Goal: Complete application form

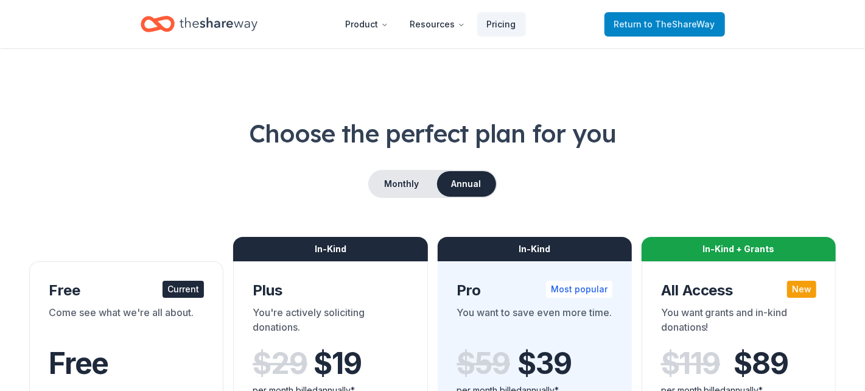
click at [653, 27] on span "to TheShareWay" at bounding box center [679, 24] width 71 height 10
click at [656, 20] on span "to TheShareWay" at bounding box center [679, 24] width 71 height 10
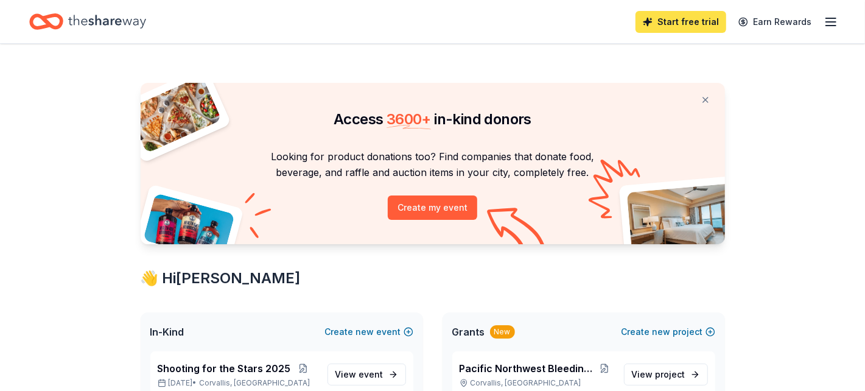
click at [695, 16] on link "Start free trial" at bounding box center [680, 22] width 91 height 22
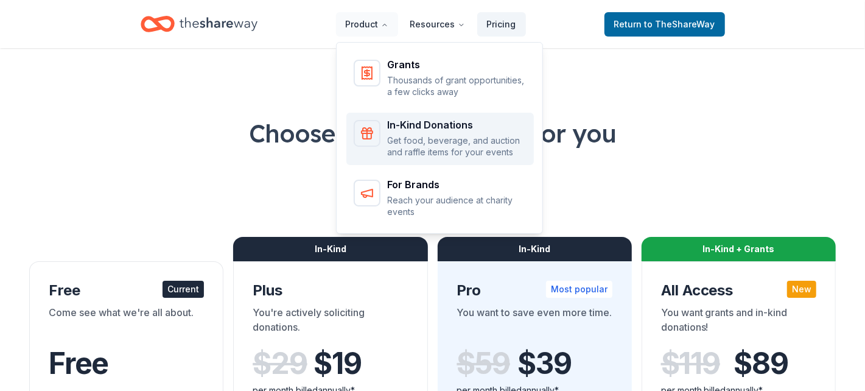
click at [407, 125] on div "In-Kind Donations" at bounding box center [457, 125] width 139 height 10
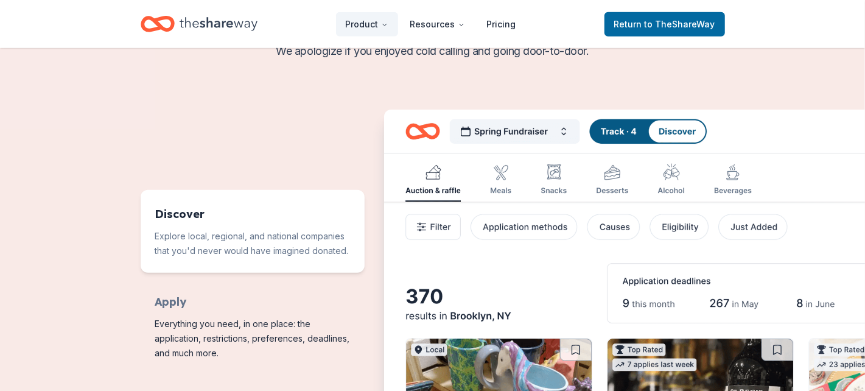
scroll to position [486, 0]
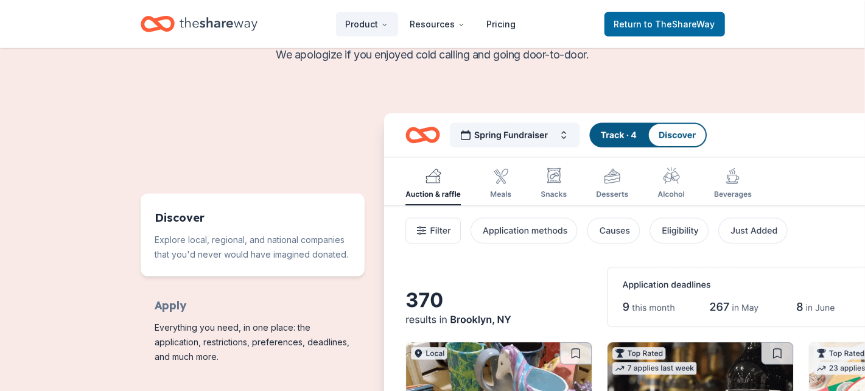
click at [565, 134] on img "Features for running your books" at bounding box center [695, 333] width 623 height 440
click at [560, 138] on img "Features for running your books" at bounding box center [695, 333] width 623 height 440
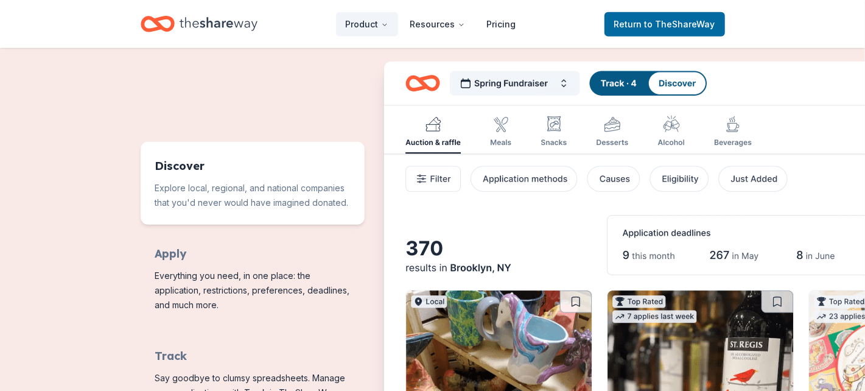
scroll to position [608, 0]
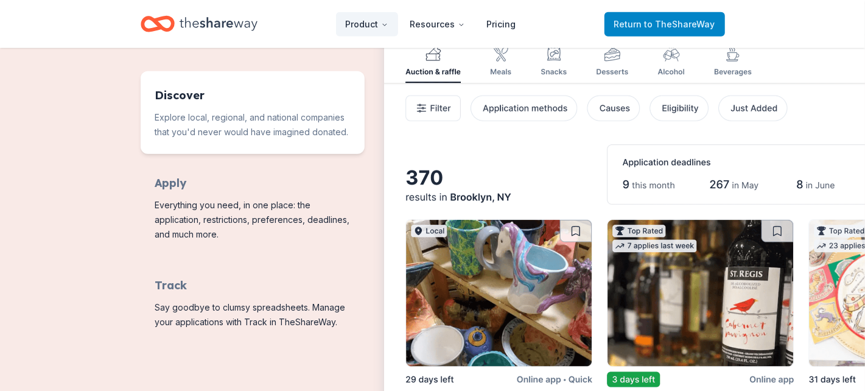
click at [685, 29] on span "Return to TheShareWay" at bounding box center [664, 24] width 101 height 15
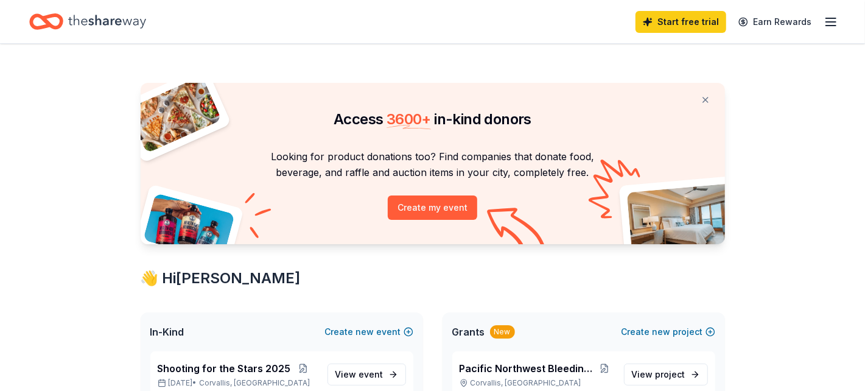
click at [832, 23] on icon "button" at bounding box center [830, 22] width 15 height 15
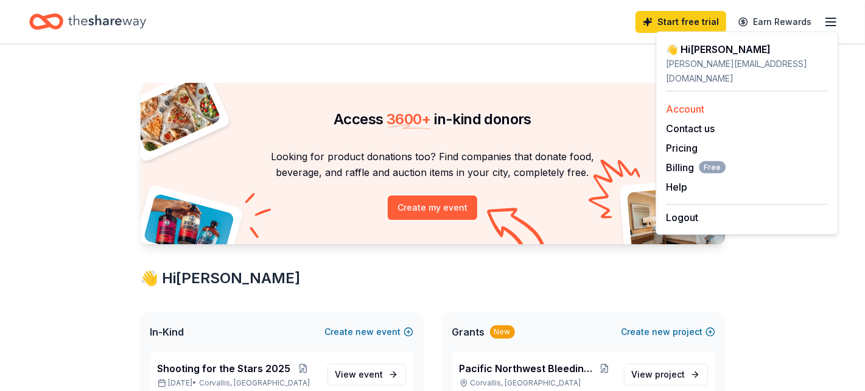
click at [672, 103] on link "Account" at bounding box center [685, 109] width 38 height 12
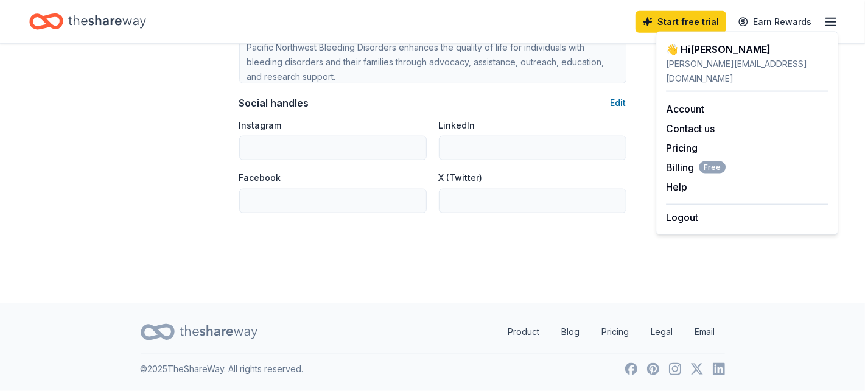
scroll to position [830, 0]
click at [524, 332] on link "Product" at bounding box center [523, 331] width 51 height 24
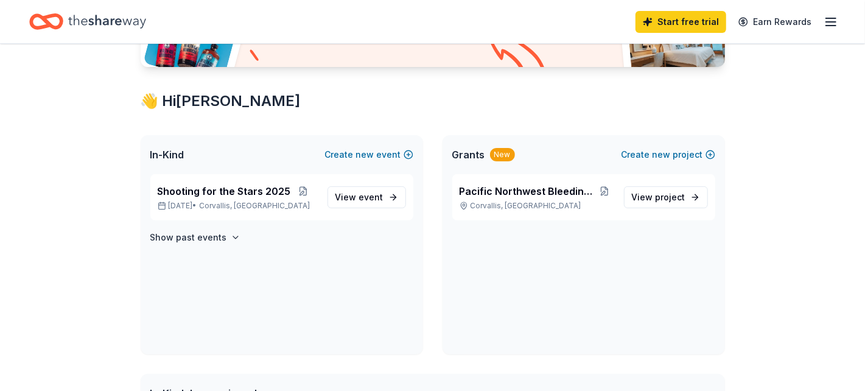
scroll to position [182, 0]
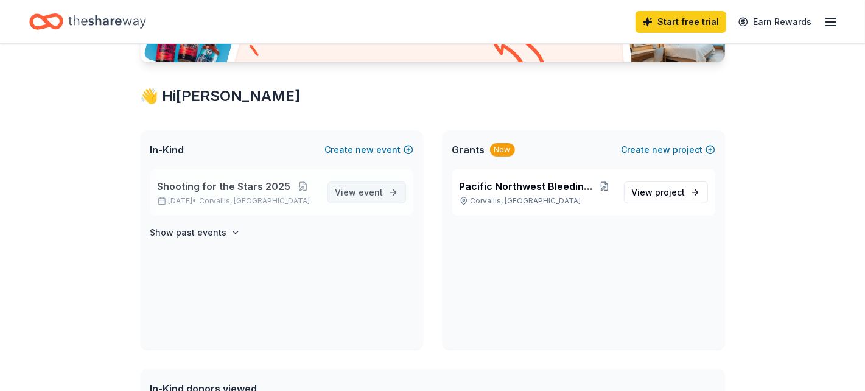
click at [357, 188] on span "View event" at bounding box center [359, 192] width 48 height 15
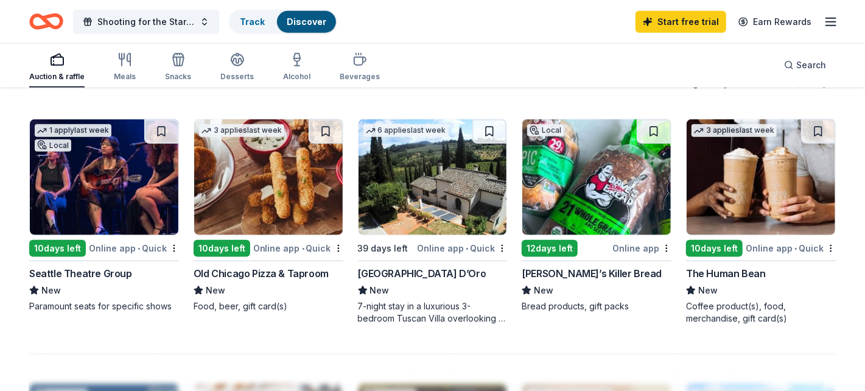
scroll to position [791, 0]
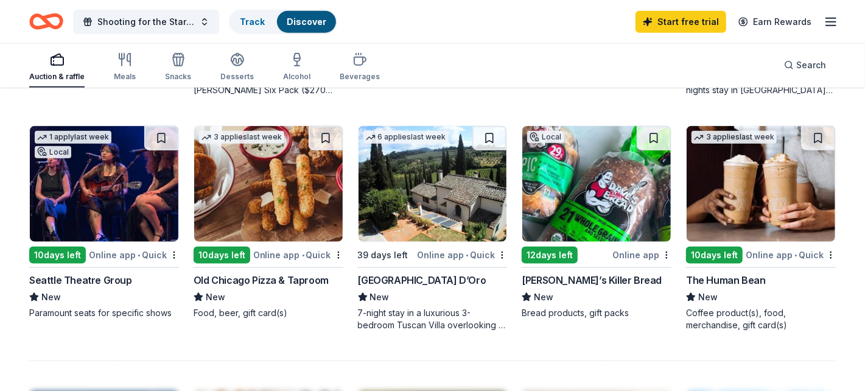
click at [717, 279] on div "The Human Bean" at bounding box center [725, 280] width 79 height 15
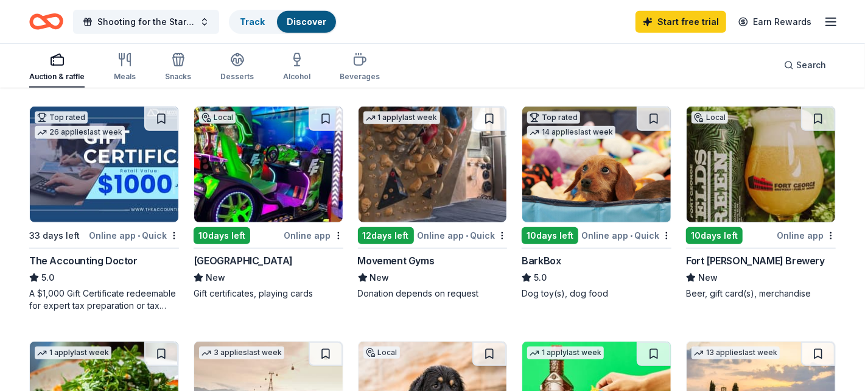
scroll to position [304, 0]
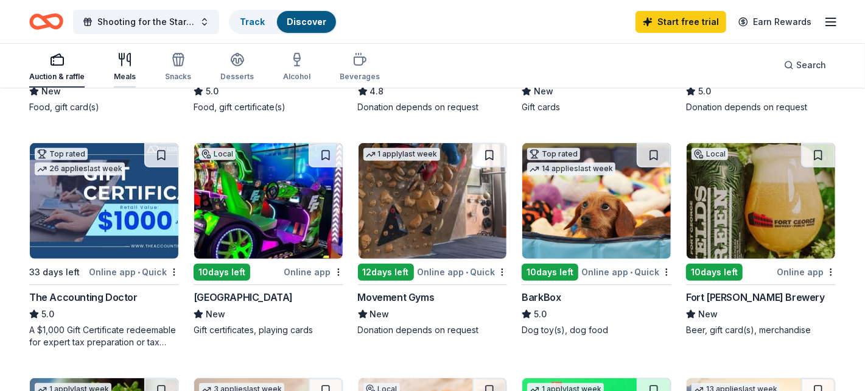
click at [122, 61] on icon "button" at bounding box center [124, 59] width 15 height 15
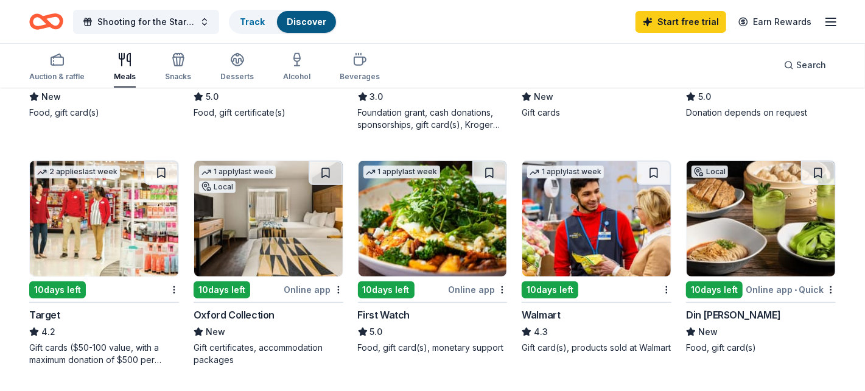
scroll to position [304, 0]
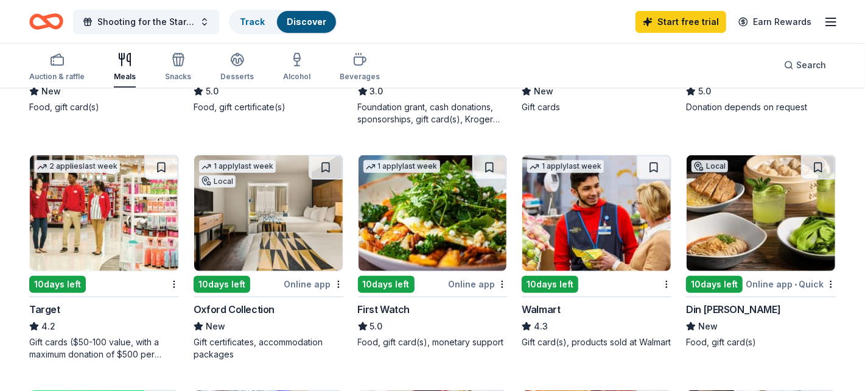
click at [598, 247] on img at bounding box center [596, 213] width 148 height 116
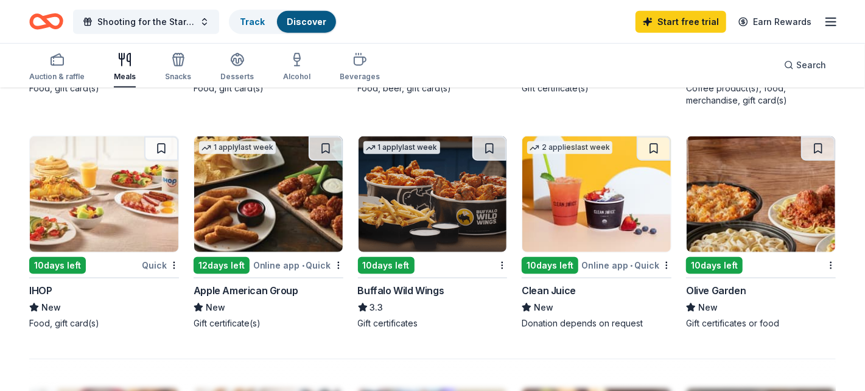
scroll to position [791, 0]
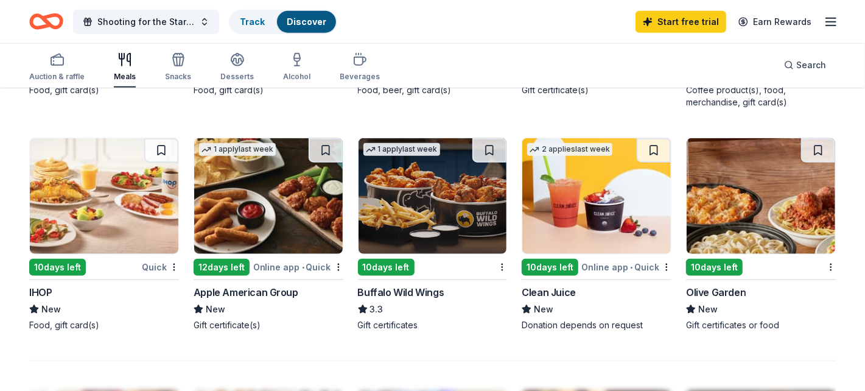
click at [722, 291] on div "Olive Garden" at bounding box center [716, 292] width 60 height 15
click at [172, 58] on icon "button" at bounding box center [178, 59] width 15 height 15
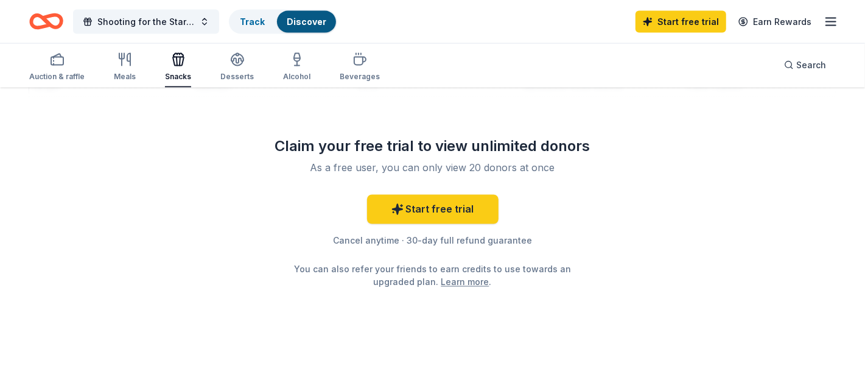
scroll to position [1247, 0]
click at [230, 56] on icon "button" at bounding box center [237, 59] width 15 height 15
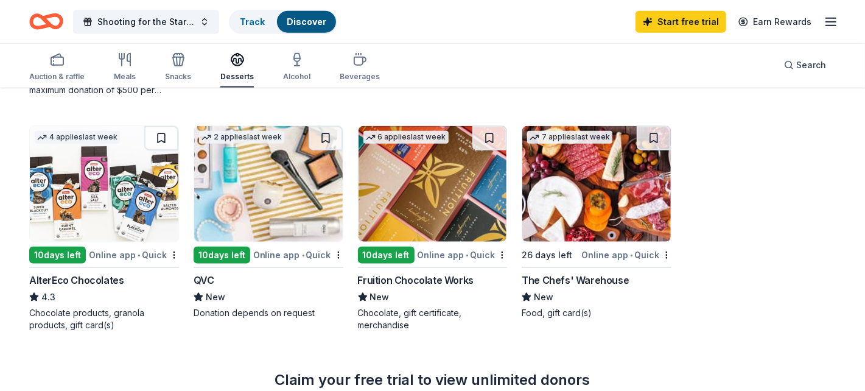
scroll to position [852, 0]
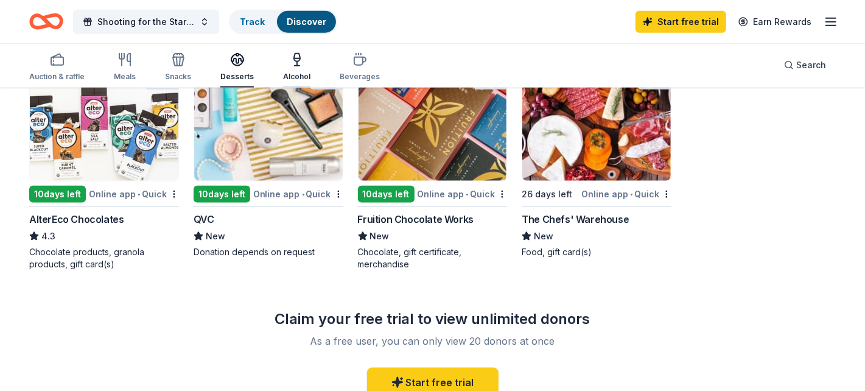
click at [297, 65] on icon "button" at bounding box center [297, 63] width 0 height 4
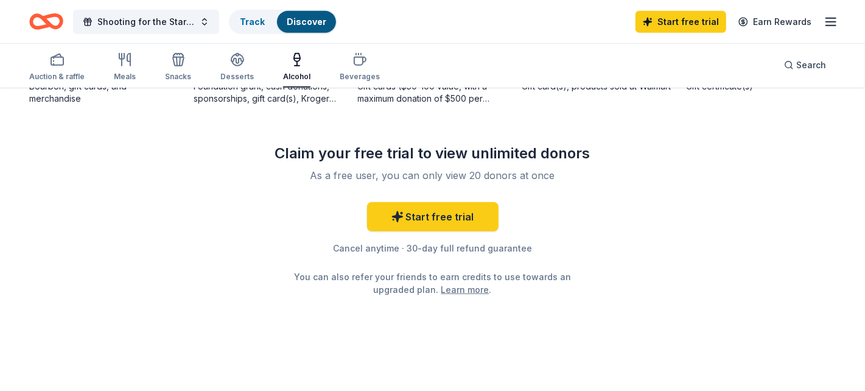
scroll to position [425, 0]
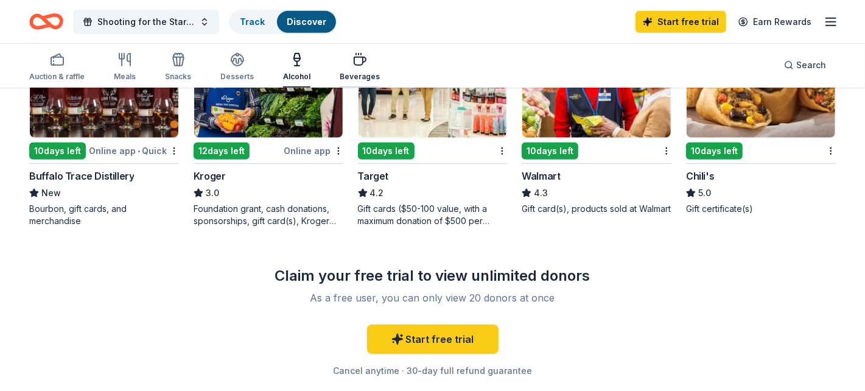
click at [358, 57] on icon "button" at bounding box center [360, 61] width 12 height 8
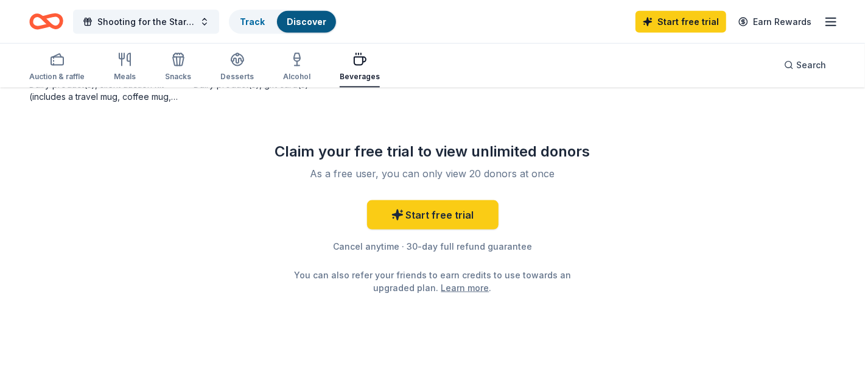
scroll to position [1023, 0]
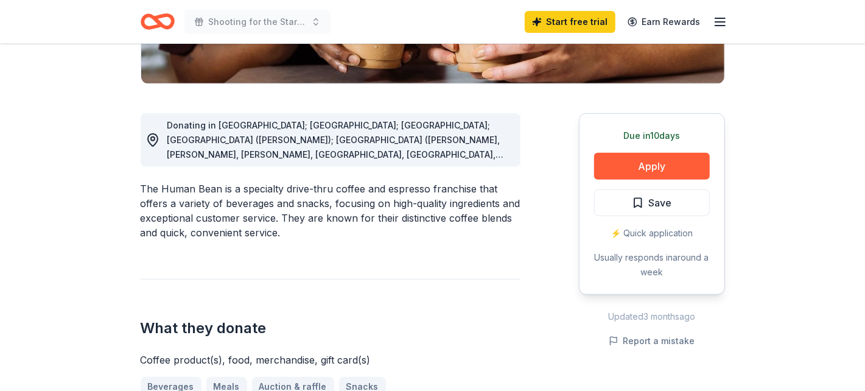
scroll to position [182, 0]
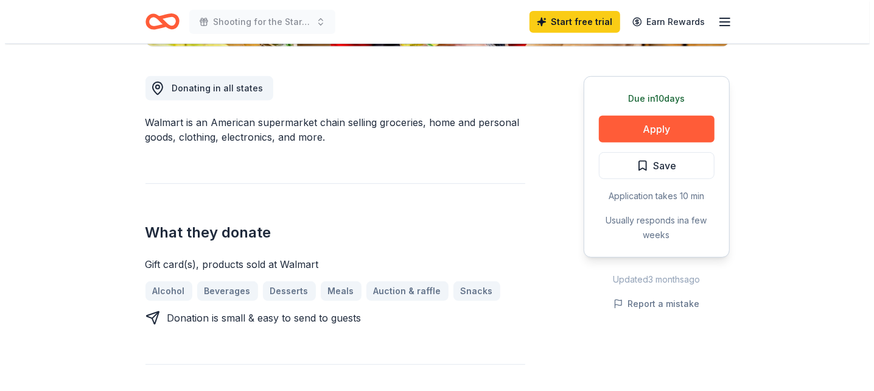
scroll to position [243, 0]
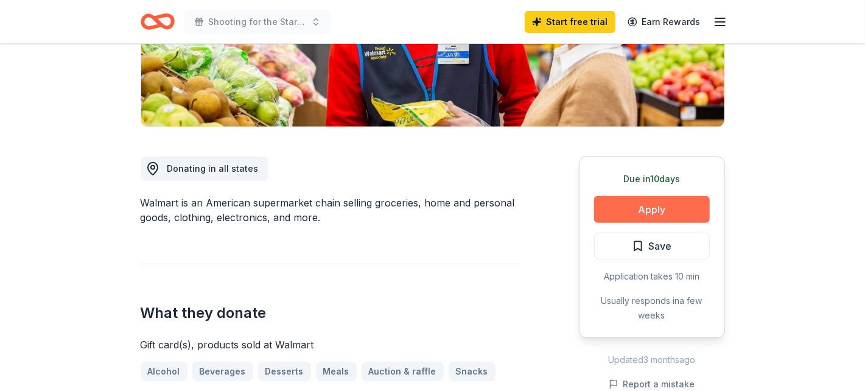
click at [661, 211] on button "Apply" at bounding box center [652, 209] width 116 height 27
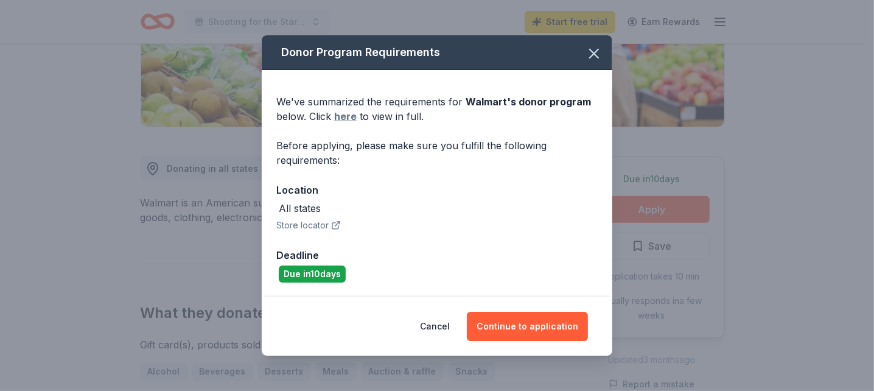
click at [349, 116] on link "here" at bounding box center [345, 116] width 23 height 15
click at [534, 326] on button "Continue to application" at bounding box center [527, 326] width 121 height 29
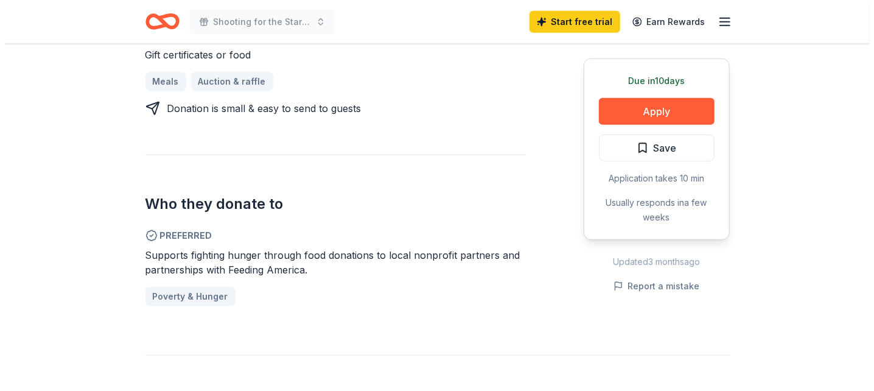
scroll to position [548, 0]
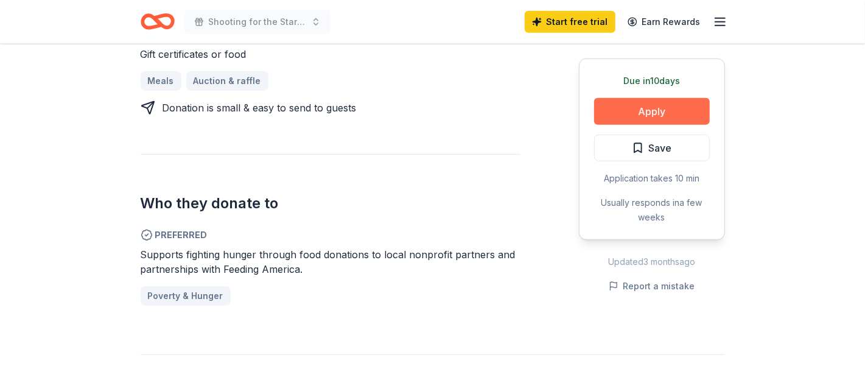
click at [657, 109] on button "Apply" at bounding box center [652, 111] width 116 height 27
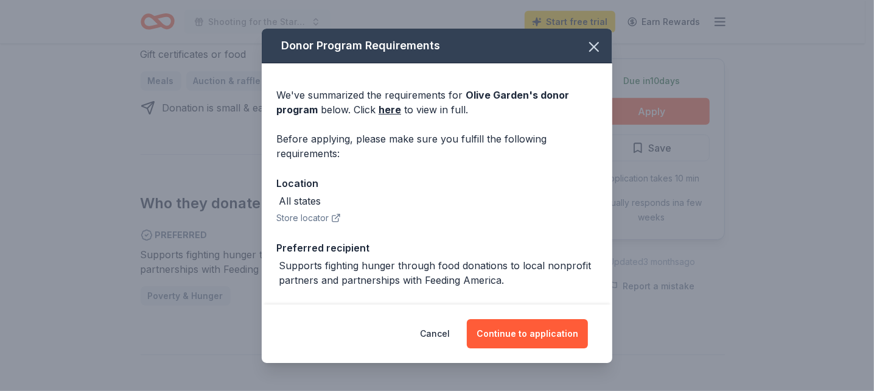
scroll to position [47, 0]
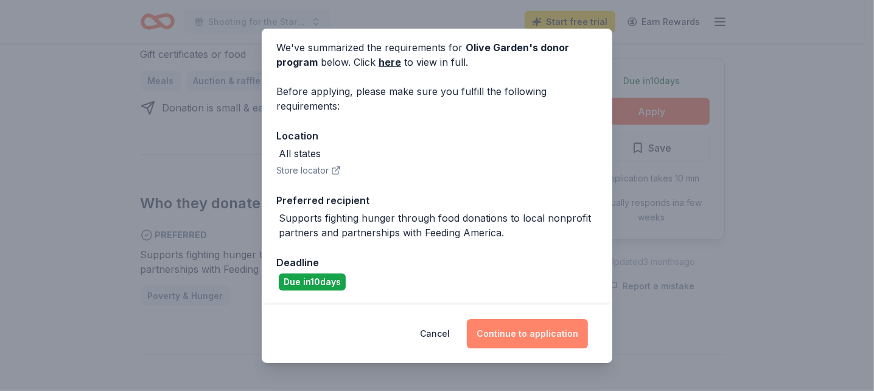
click at [535, 333] on button "Continue to application" at bounding box center [527, 333] width 121 height 29
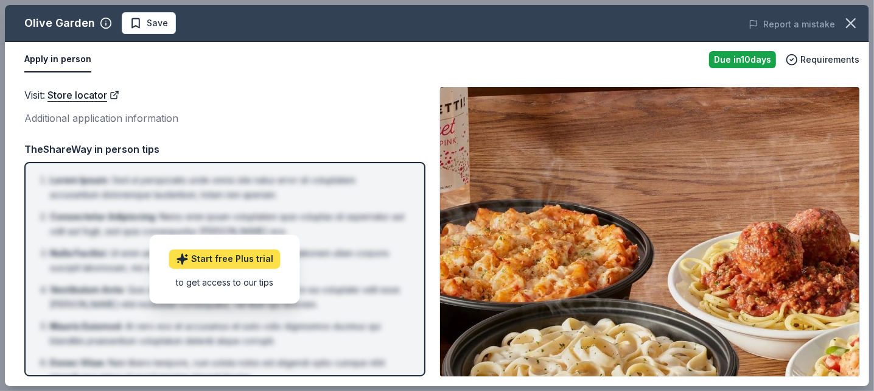
click at [226, 259] on link "Start free Plus trial" at bounding box center [224, 258] width 111 height 19
click at [65, 58] on button "Apply in person" at bounding box center [57, 60] width 67 height 26
